Goal: Find specific page/section: Find specific page/section

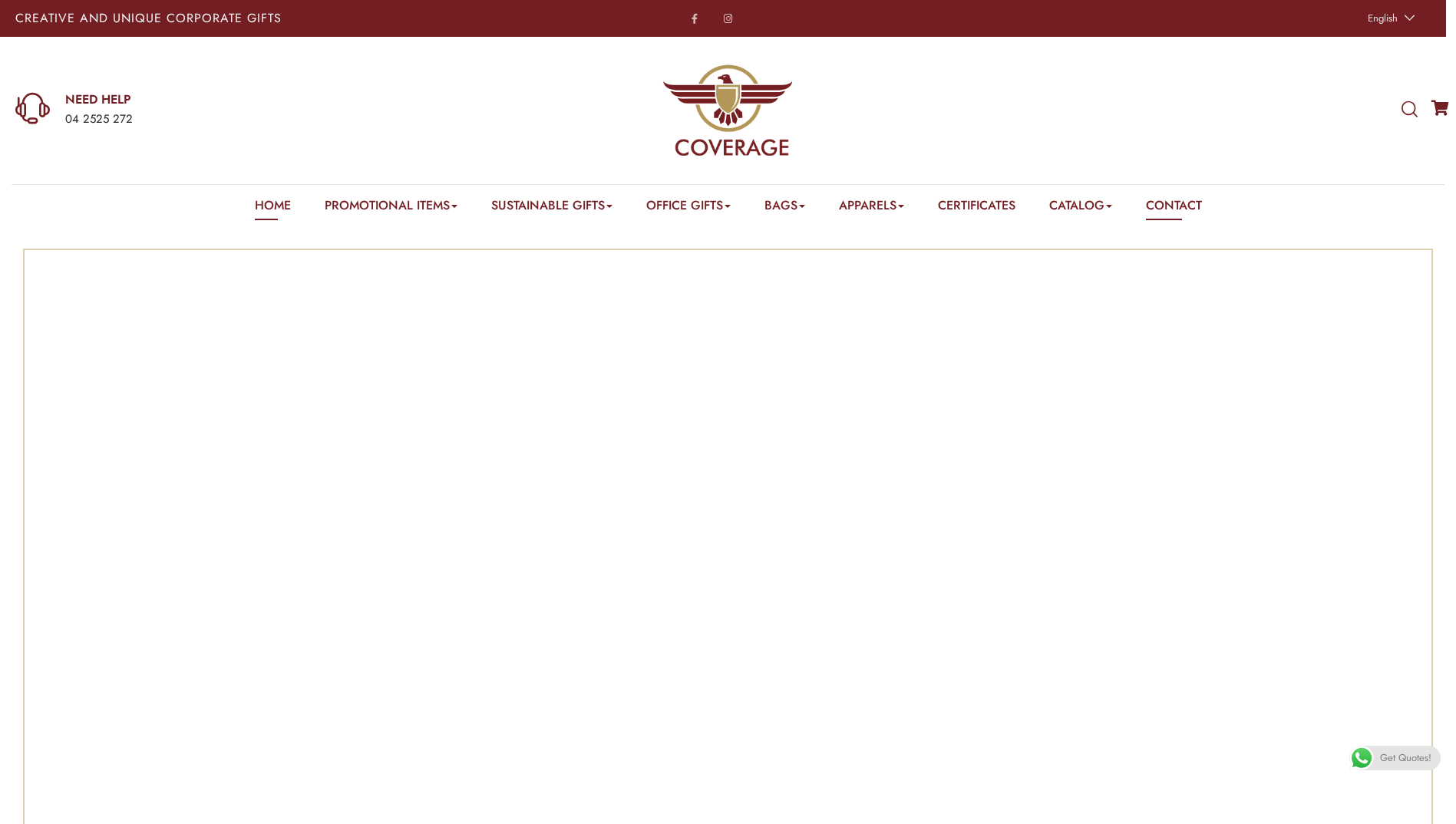
click at [1193, 205] on link "Contact" at bounding box center [1174, 208] width 56 height 24
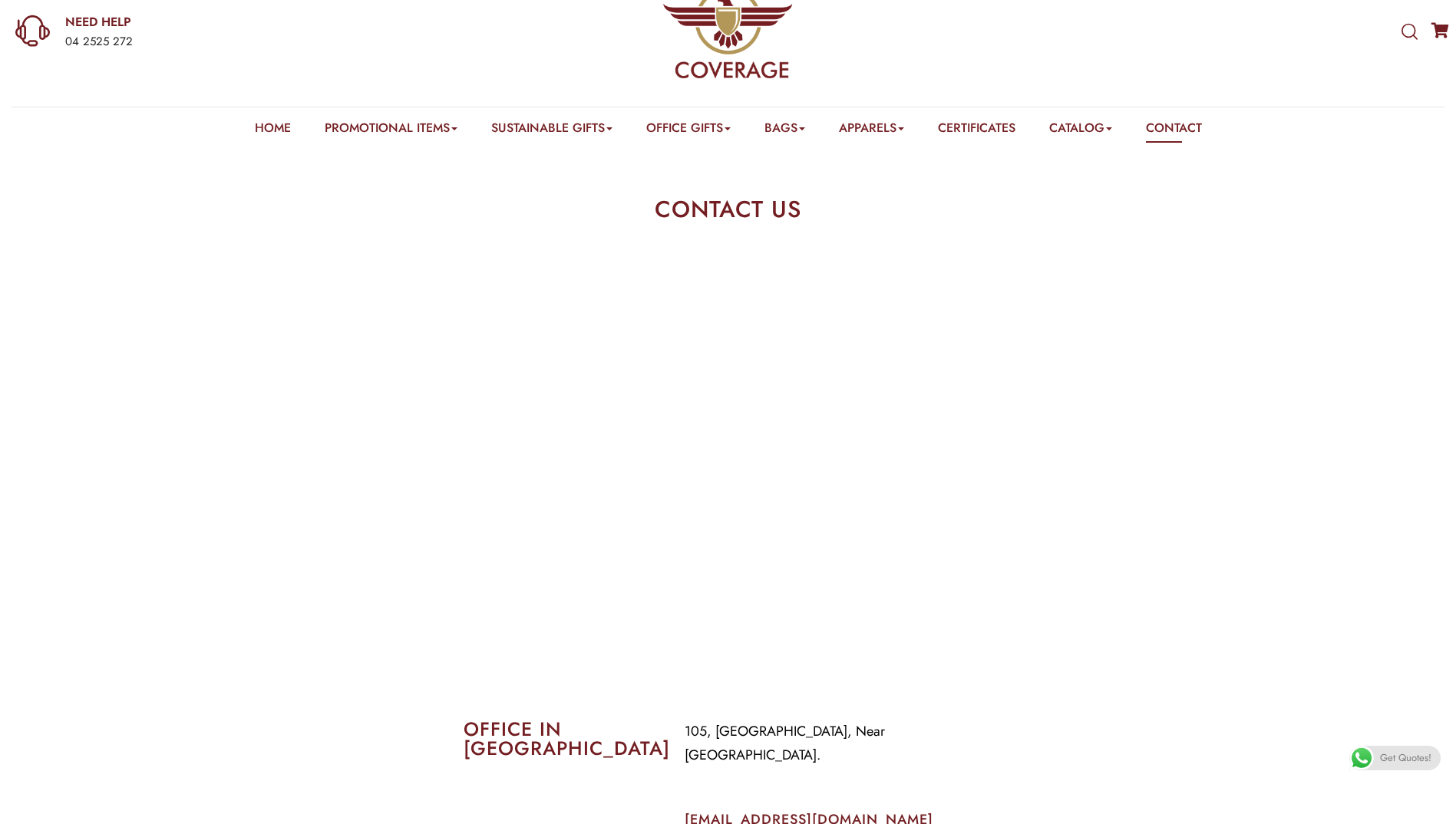
scroll to position [77, 0]
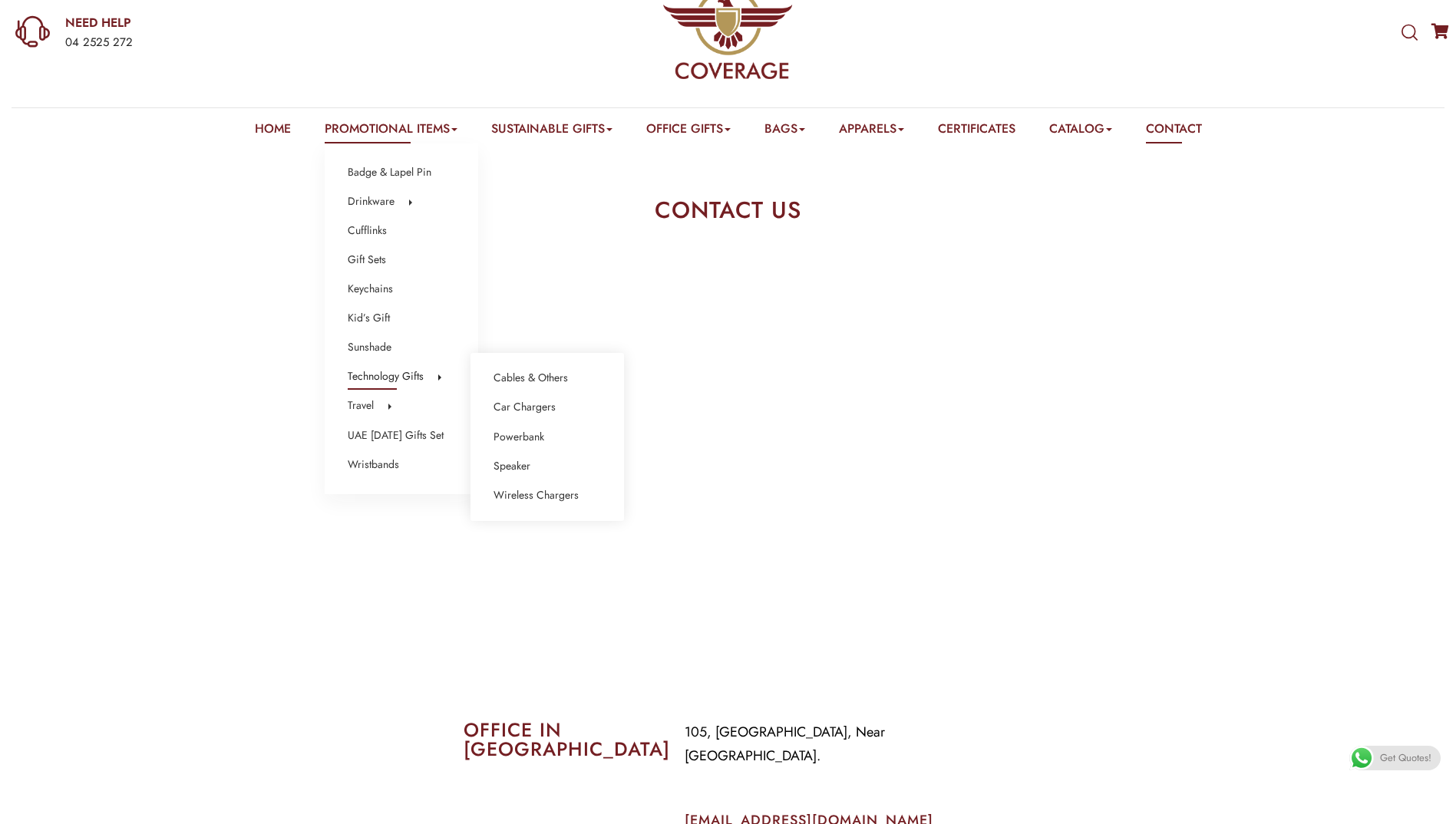
click at [369, 376] on link "Technology Gifts" at bounding box center [386, 376] width 76 height 20
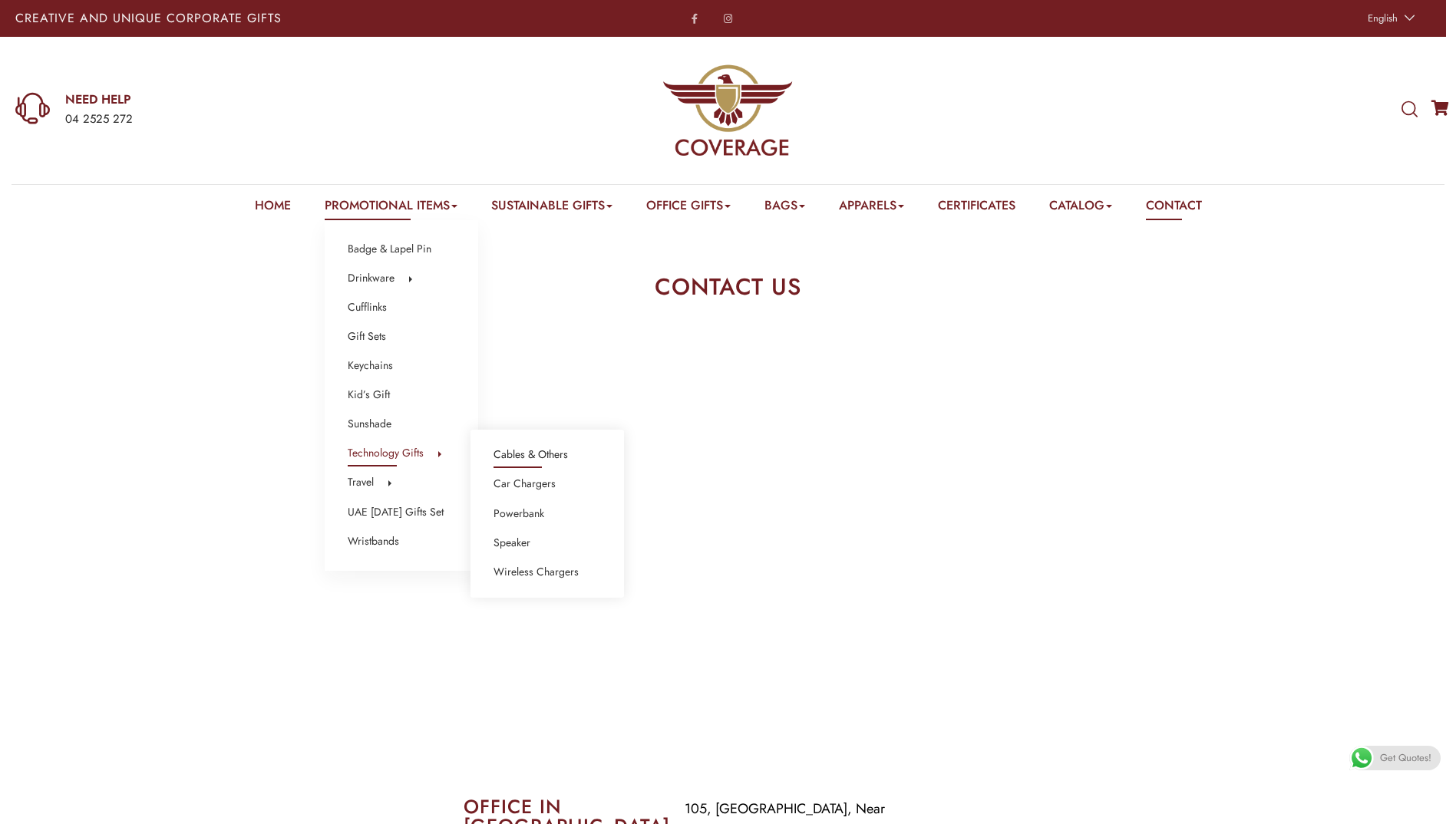
click at [534, 450] on link "Cables & Others" at bounding box center [531, 455] width 75 height 20
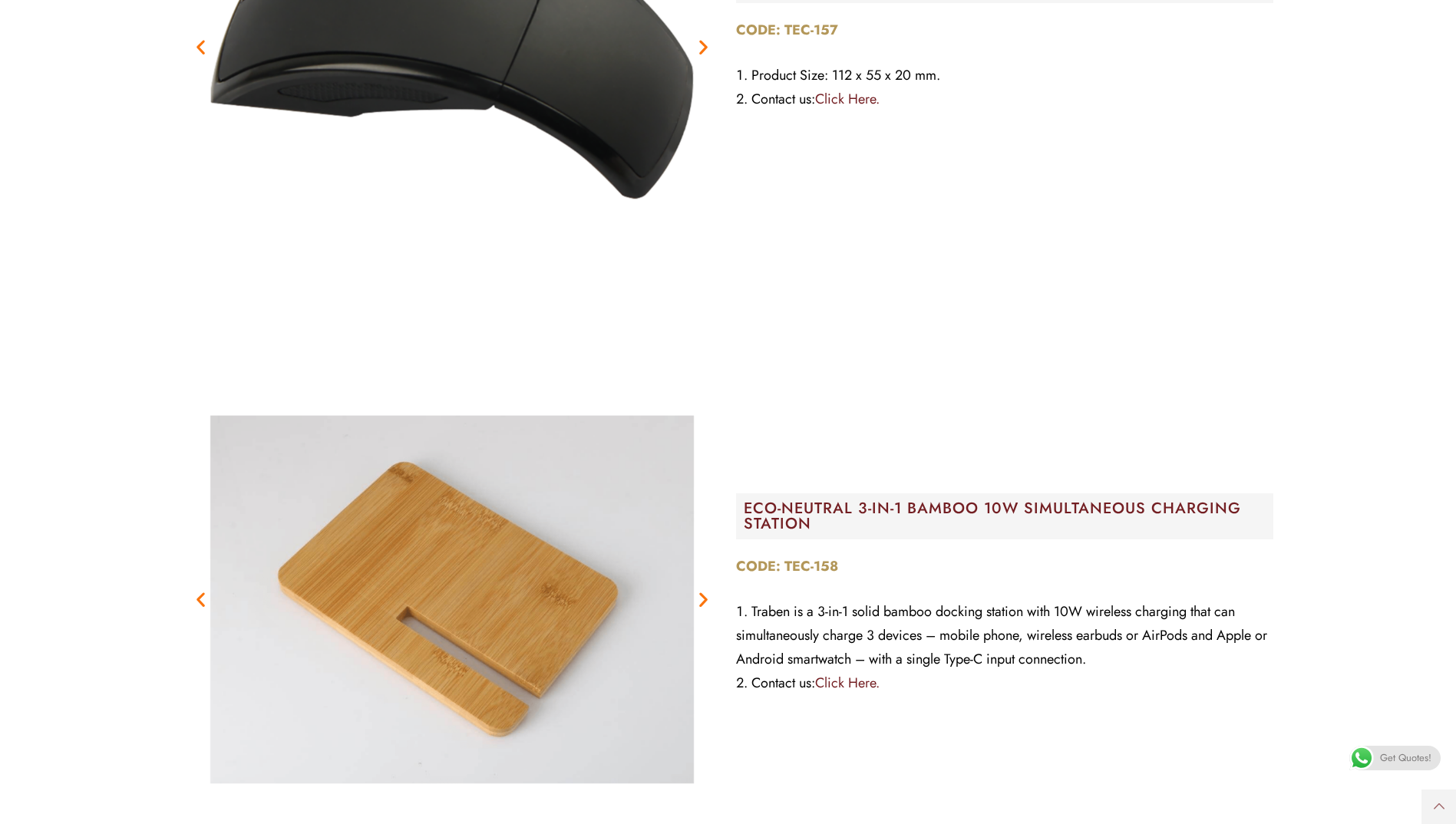
scroll to position [13789, 0]
